Goal: Check status: Check status

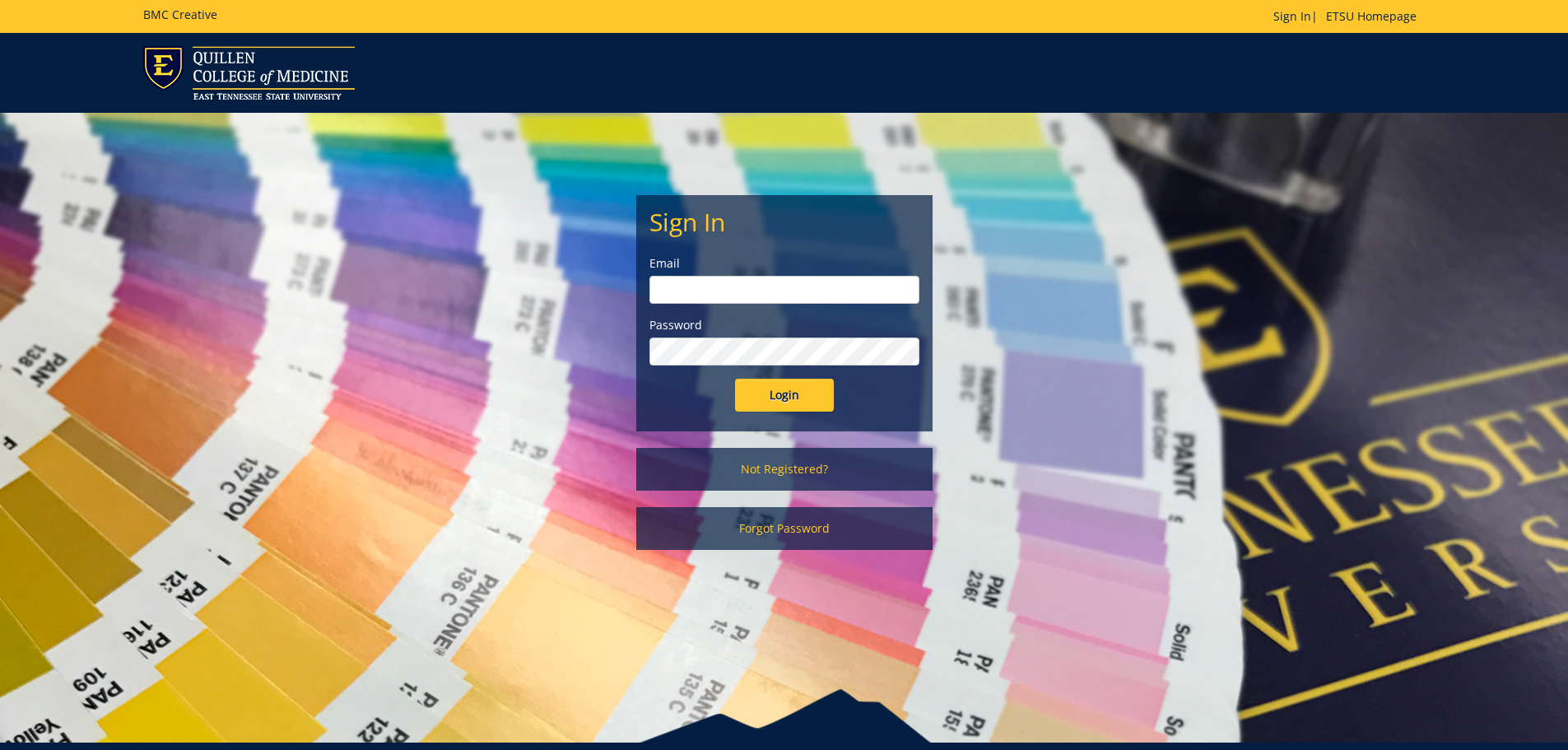
type input "[EMAIL_ADDRESS][DOMAIN_NAME]"
click at [770, 392] on input "Login" at bounding box center [784, 395] width 99 height 33
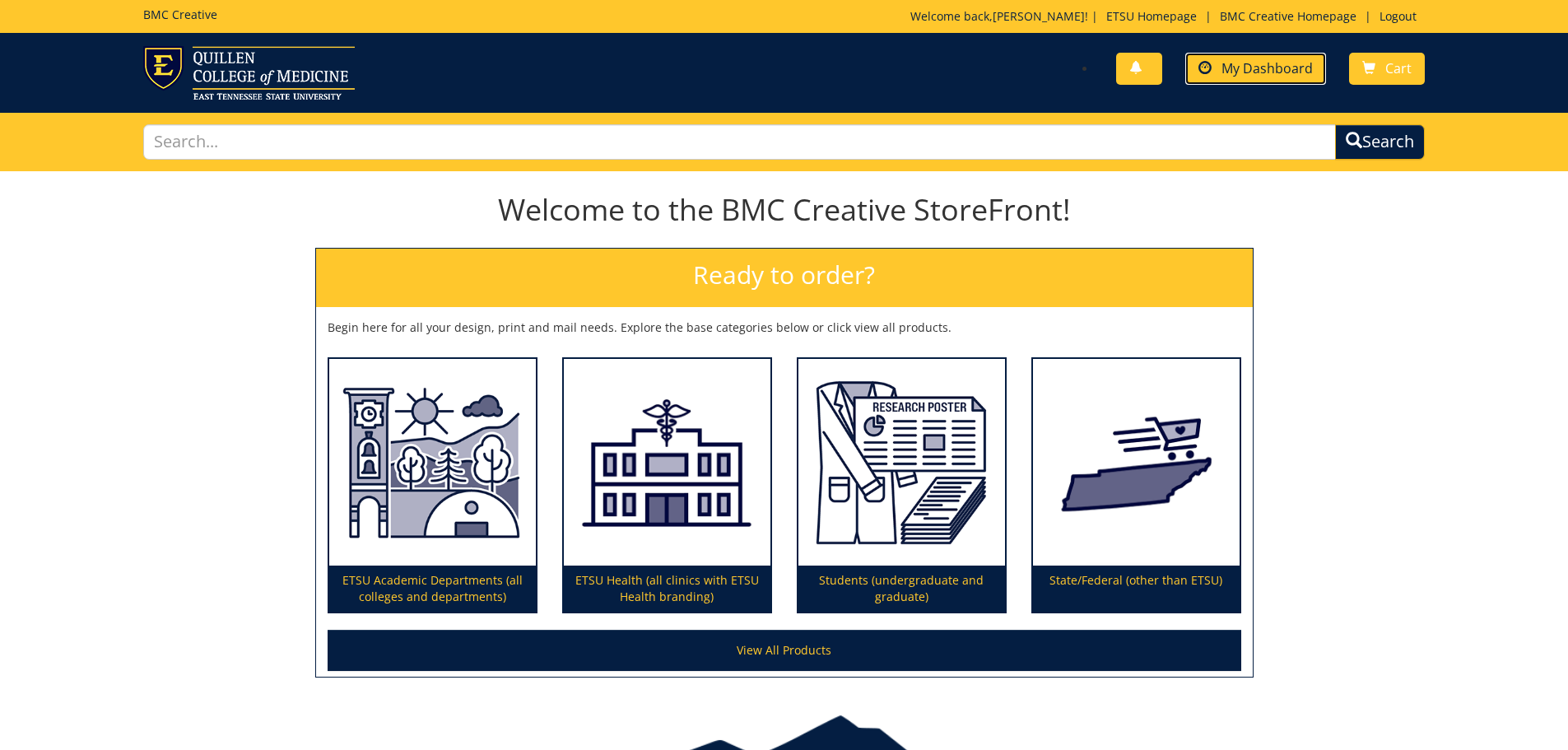
click at [1225, 61] on span "My Dashboard" at bounding box center [1266, 68] width 91 height 18
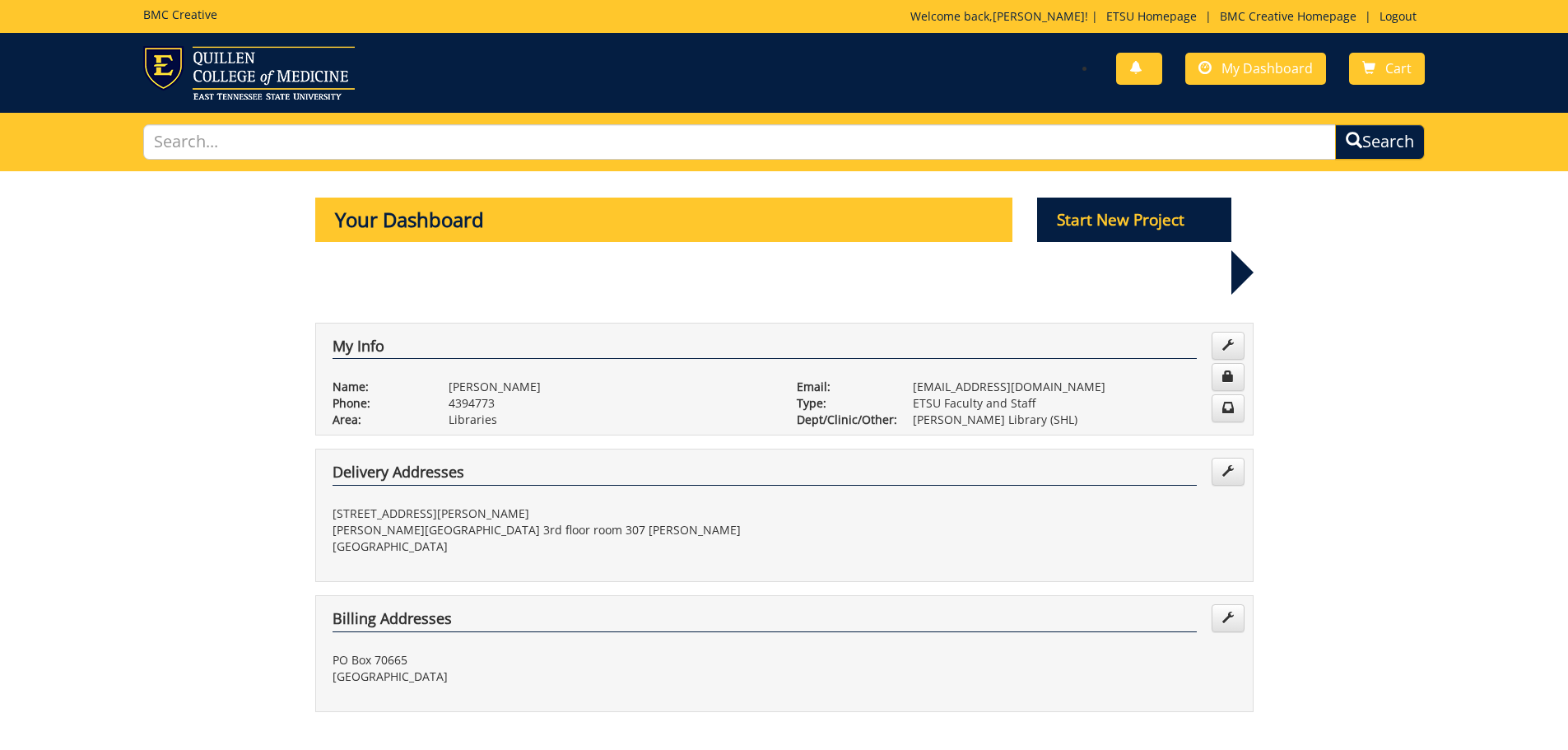
scroll to position [494, 0]
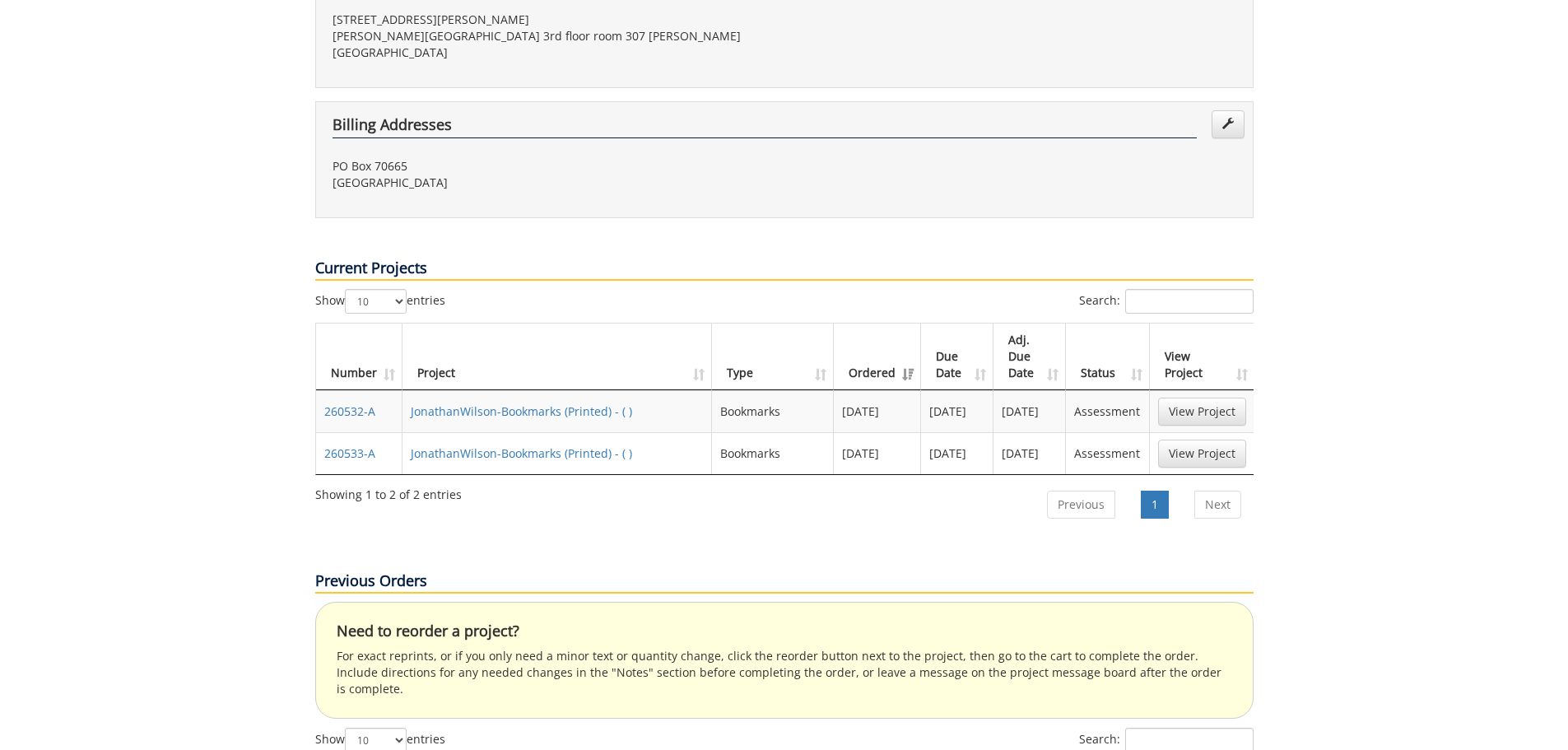
click at [520, 390] on td "JonathanWilson-Bookmarks (Printed) - ( )" at bounding box center [557, 411] width 310 height 42
click at [520, 403] on link "JonathanWilson-Bookmarks (Printed) - ( )" at bounding box center [521, 411] width 221 height 16
